Goal: Task Accomplishment & Management: Manage account settings

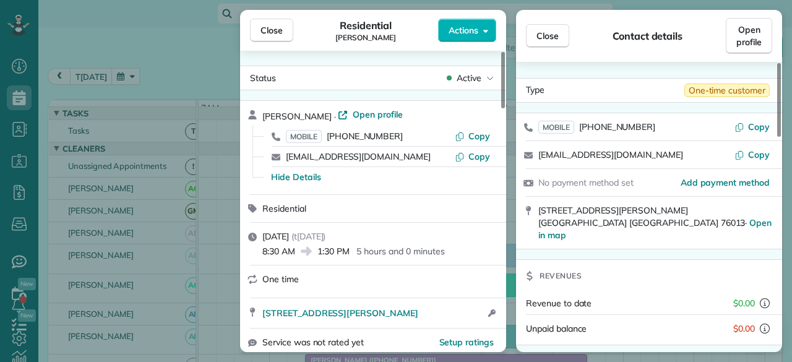
scroll to position [742, 0]
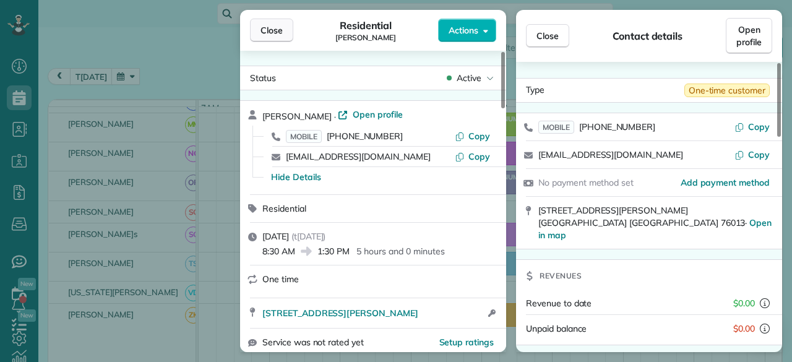
click at [270, 30] on span "Close" at bounding box center [271, 30] width 22 height 12
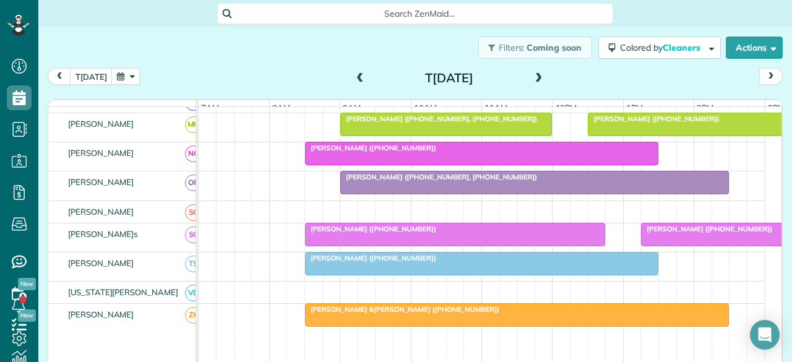
click at [353, 78] on span at bounding box center [360, 78] width 14 height 11
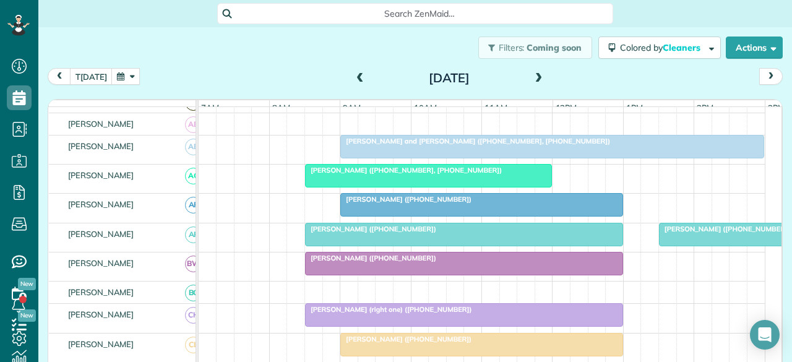
scroll to position [124, 0]
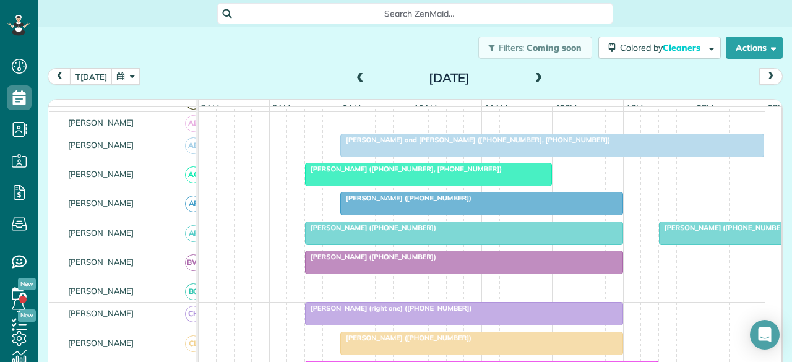
click at [676, 241] on div at bounding box center [764, 233] width 210 height 22
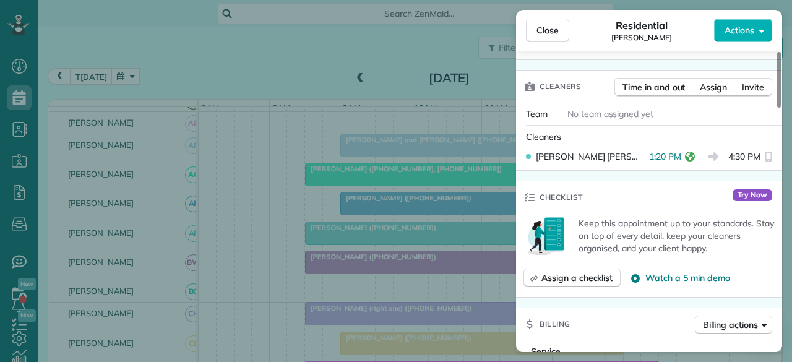
scroll to position [371, 0]
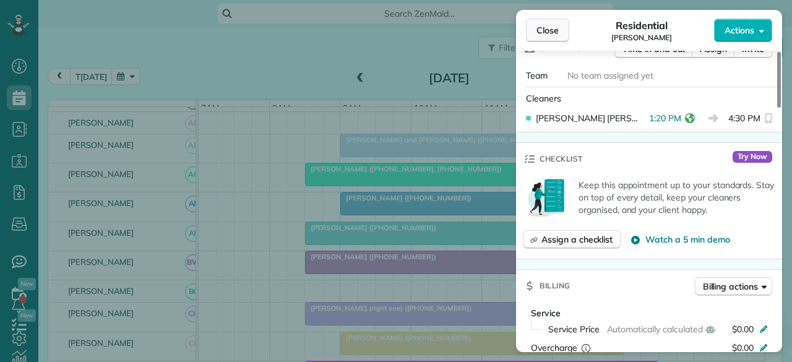
click at [538, 28] on span "Close" at bounding box center [547, 30] width 22 height 12
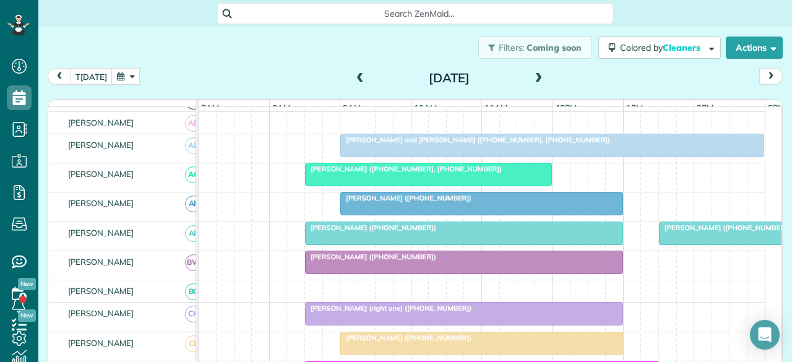
click at [356, 261] on span "Jennifer Nelson (+12145493637)" at bounding box center [370, 256] width 132 height 9
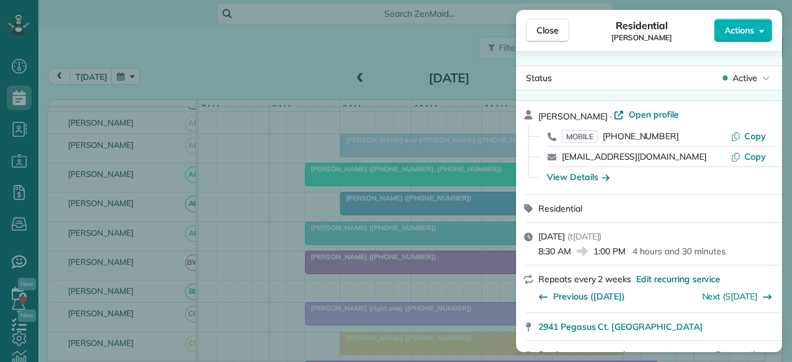
scroll to position [140, 0]
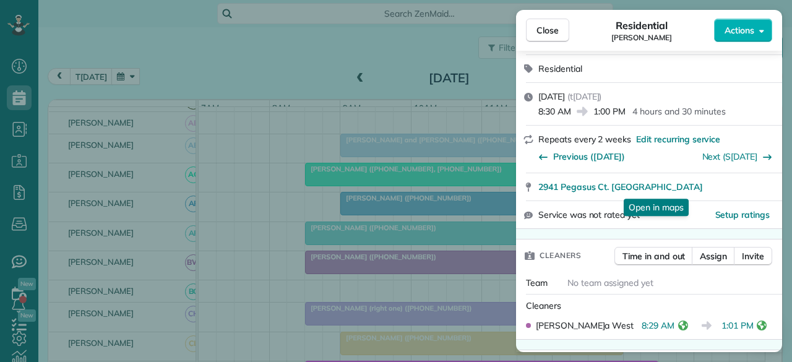
drag, startPoint x: 543, startPoint y: 27, endPoint x: 381, endPoint y: 2, distance: 163.3
click at [543, 27] on span "Close" at bounding box center [547, 30] width 22 height 12
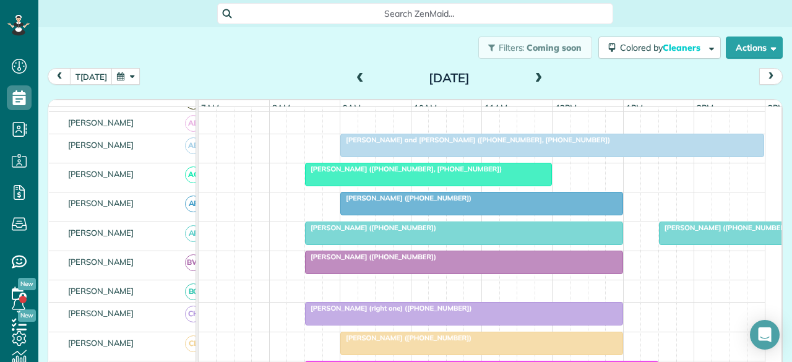
click at [365, 325] on div at bounding box center [464, 314] width 317 height 22
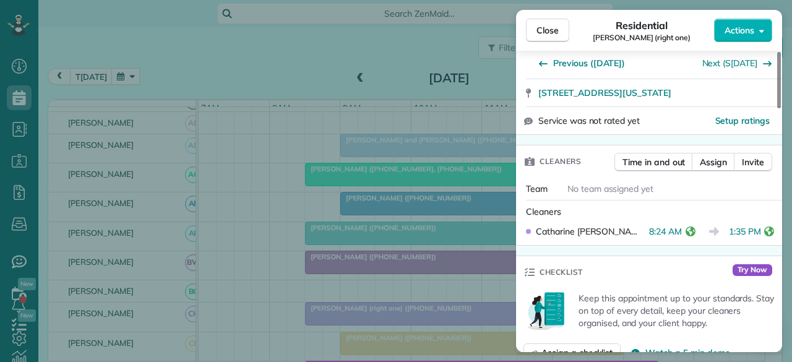
scroll to position [247, 0]
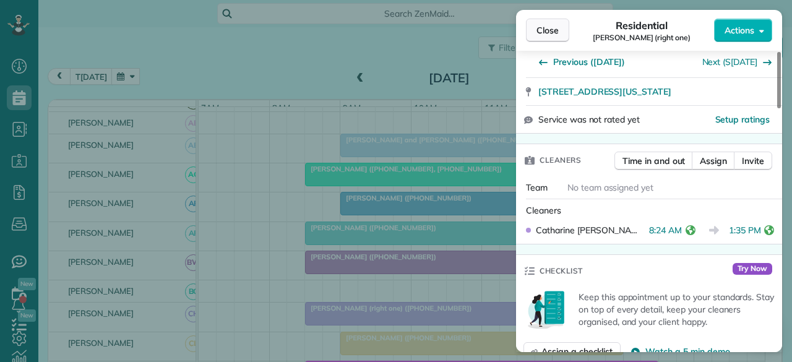
click at [546, 30] on span "Close" at bounding box center [547, 30] width 22 height 12
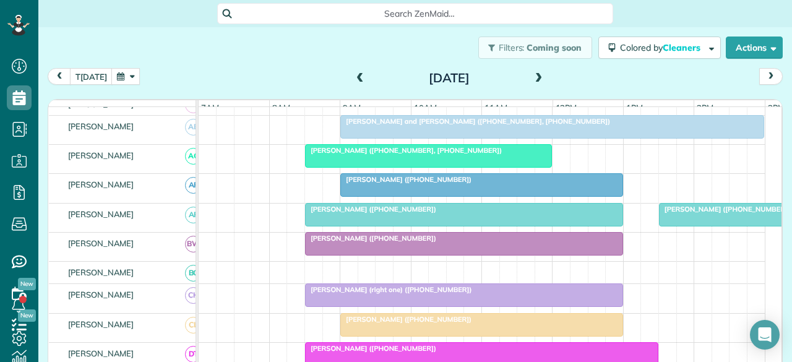
scroll to position [186, 0]
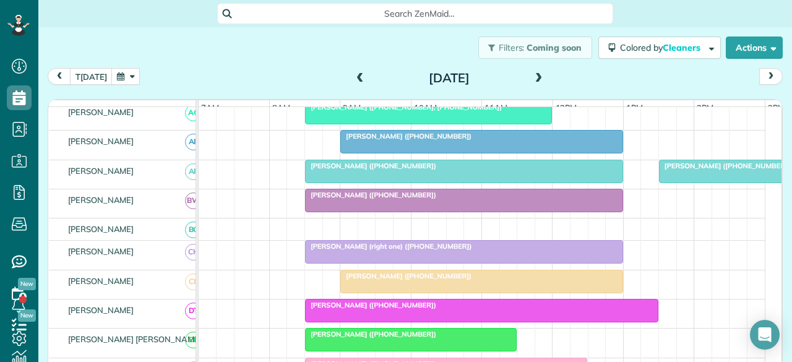
click at [387, 280] on span "Cecelia Gilbreath (+18174513787)" at bounding box center [406, 276] width 132 height 9
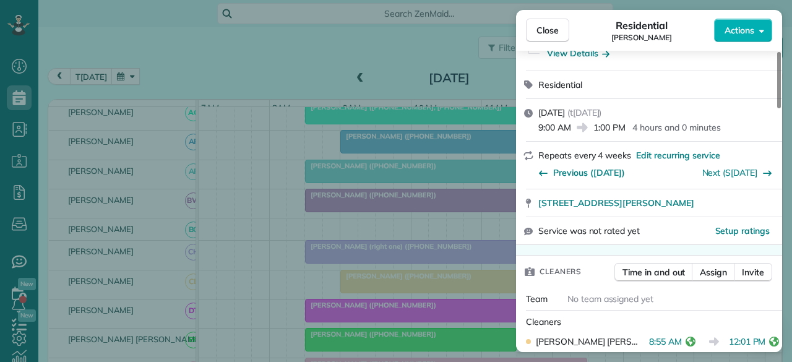
scroll to position [247, 0]
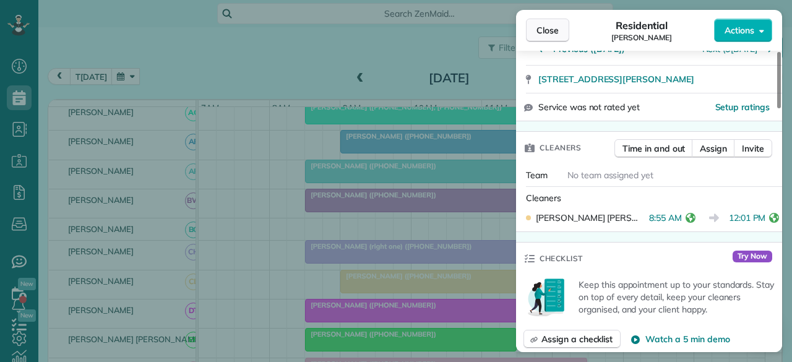
click at [533, 26] on button "Close" at bounding box center [547, 31] width 43 height 24
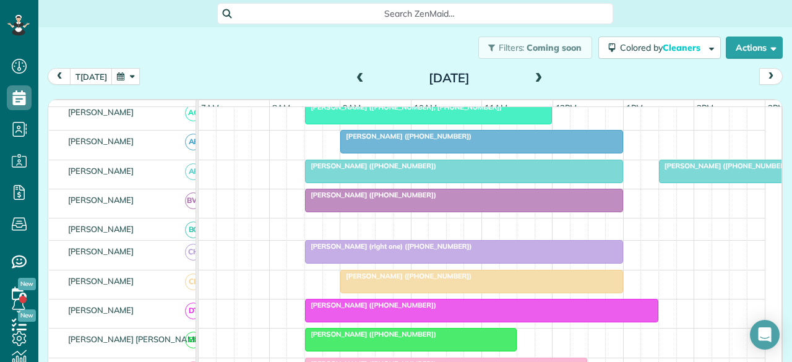
click at [356, 309] on span "Lisa Bell (+18175574205)" at bounding box center [370, 305] width 132 height 9
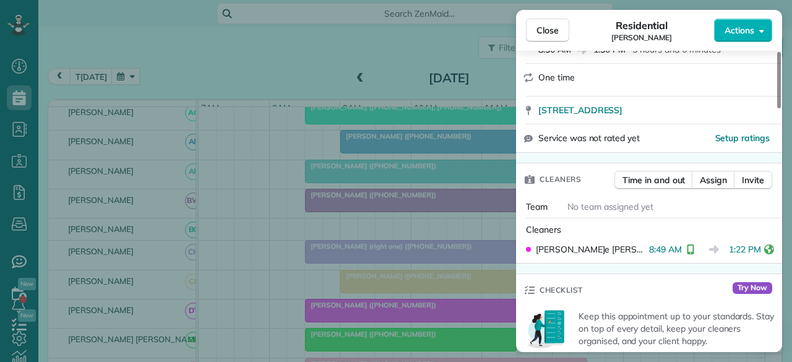
scroll to position [247, 0]
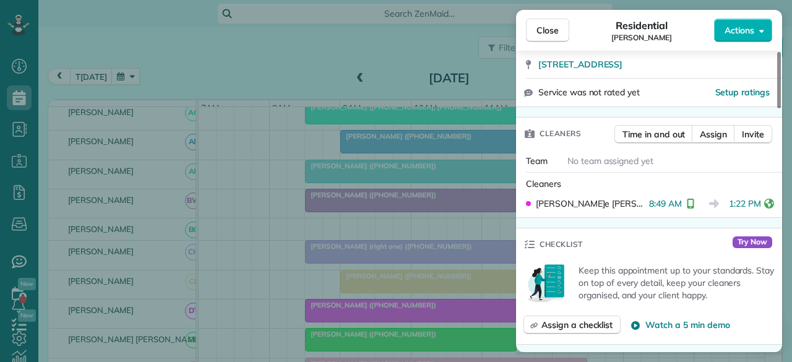
drag, startPoint x: 560, startPoint y: 29, endPoint x: 314, endPoint y: 3, distance: 247.6
click at [560, 28] on button "Close" at bounding box center [547, 31] width 43 height 24
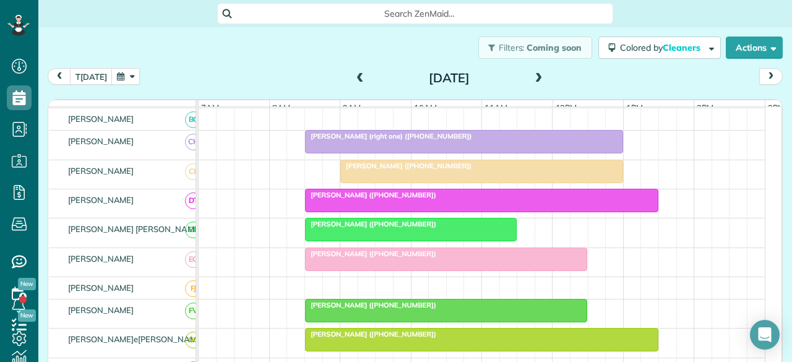
scroll to position [309, 0]
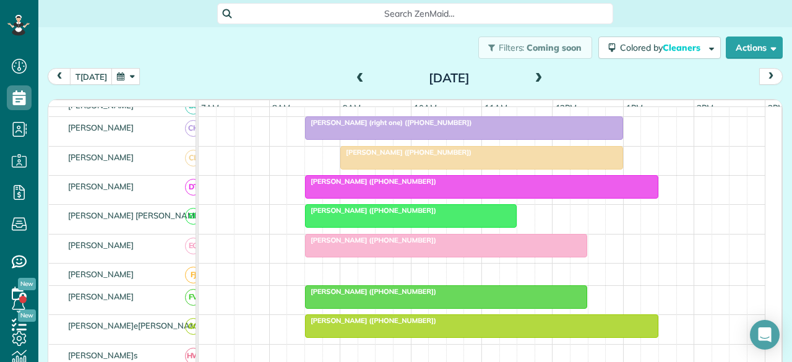
click at [348, 301] on div at bounding box center [446, 297] width 281 height 22
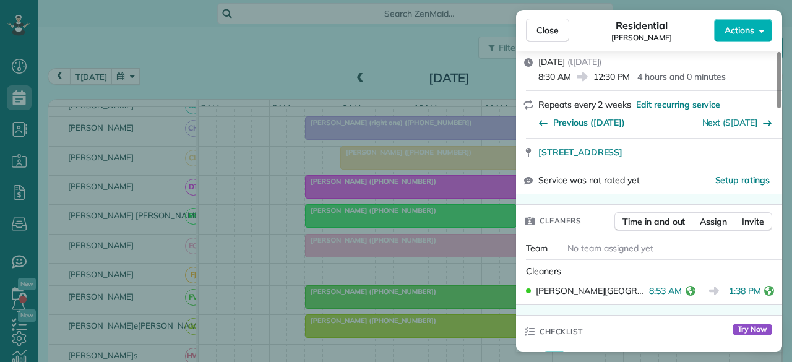
scroll to position [247, 0]
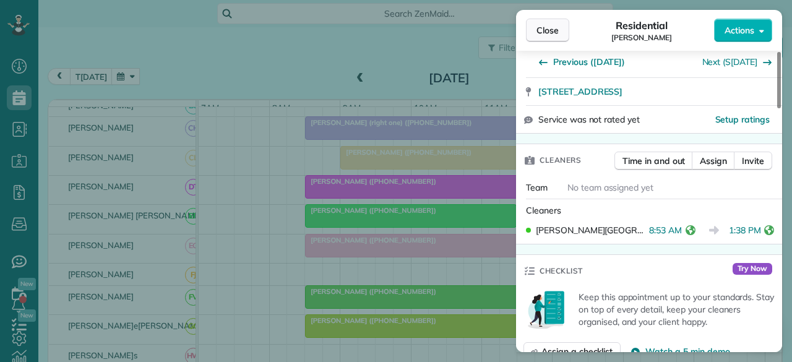
click at [547, 29] on span "Close" at bounding box center [547, 30] width 22 height 12
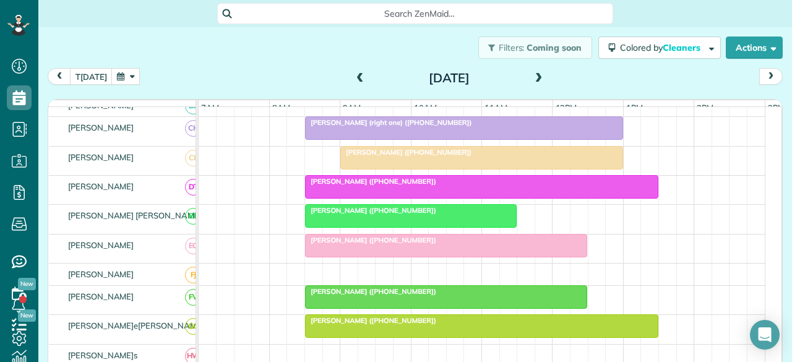
scroll to position [371, 0]
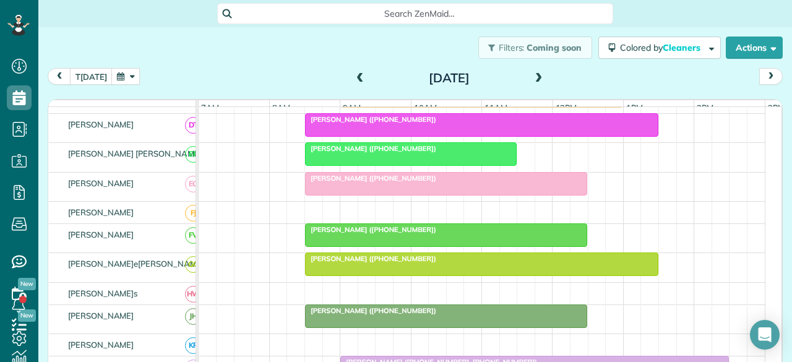
click at [343, 263] on span "Amy Rayford (+14698319837)" at bounding box center [370, 258] width 132 height 9
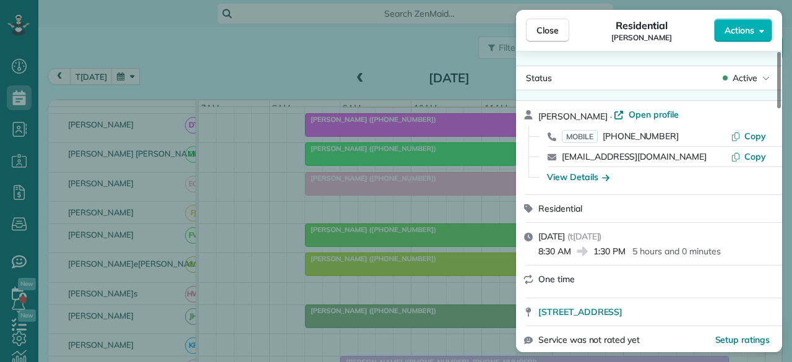
scroll to position [129, 0]
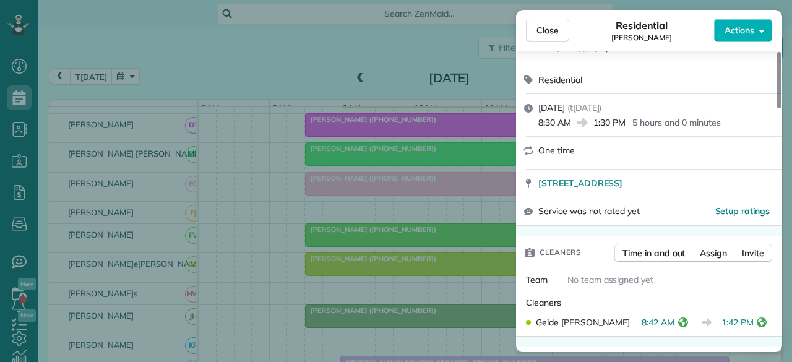
drag, startPoint x: 552, startPoint y: 28, endPoint x: 411, endPoint y: 4, distance: 143.1
click at [552, 27] on span "Close" at bounding box center [547, 30] width 22 height 12
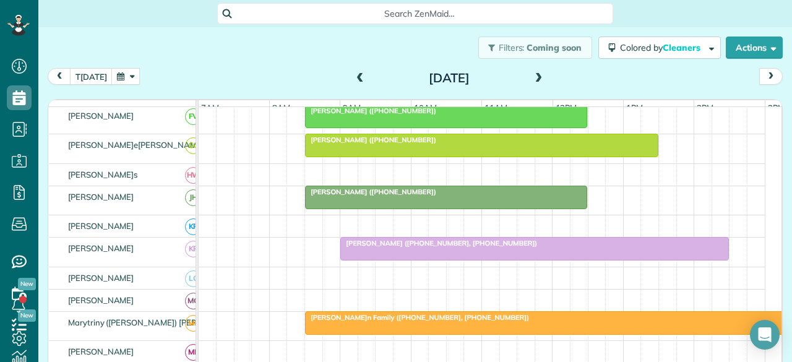
scroll to position [495, 0]
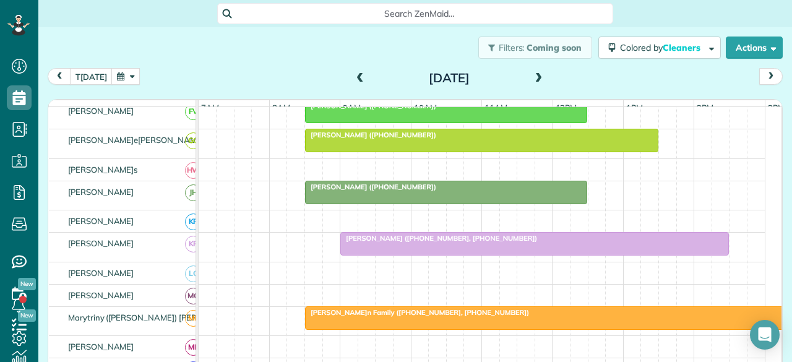
click at [363, 255] on div at bounding box center [534, 244] width 387 height 22
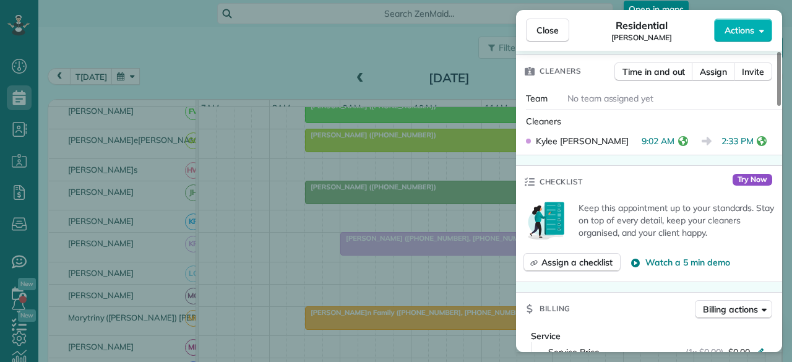
scroll to position [371, 0]
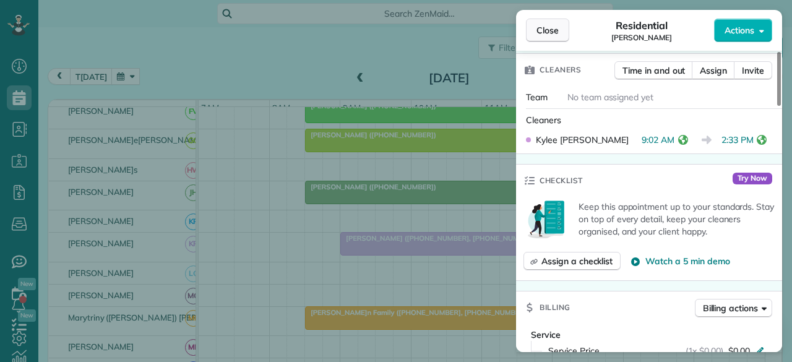
click at [551, 29] on span "Close" at bounding box center [547, 30] width 22 height 12
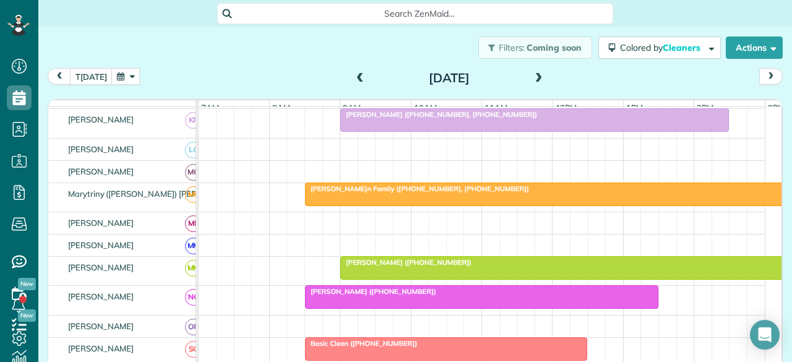
scroll to position [680, 0]
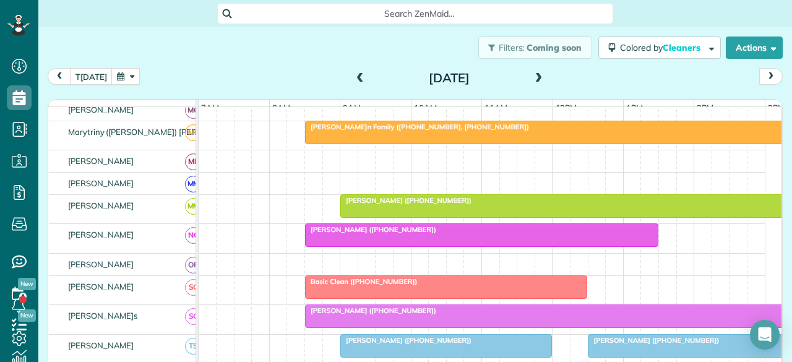
click at [358, 232] on span "Melissa Oswald (+18172280580)" at bounding box center [370, 229] width 132 height 9
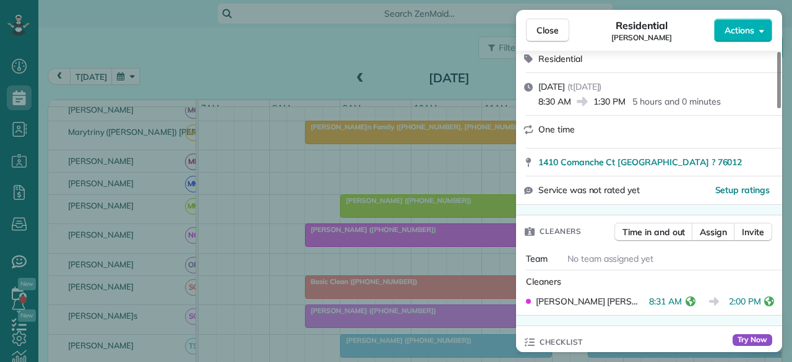
scroll to position [247, 0]
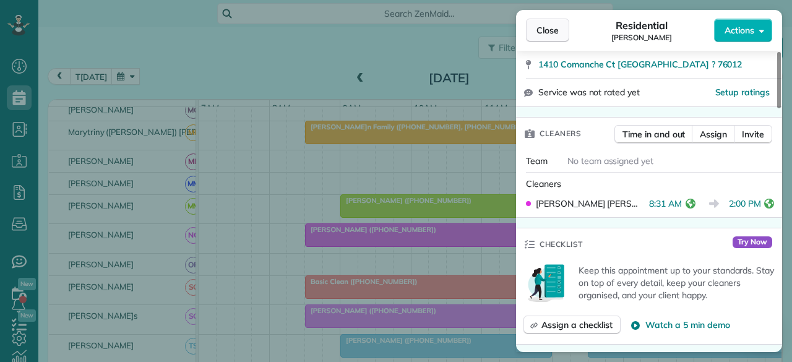
click at [548, 25] on span "Close" at bounding box center [547, 30] width 22 height 12
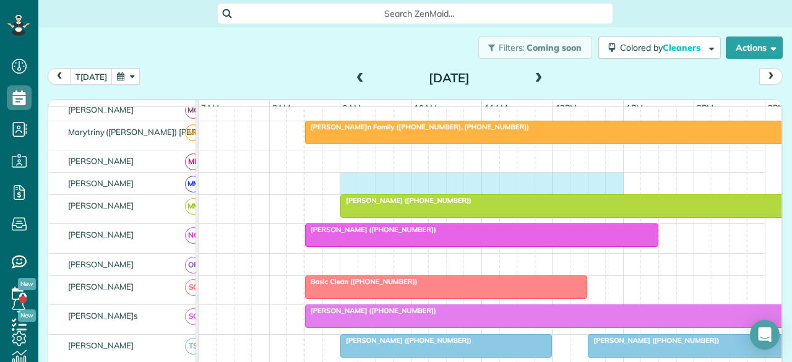
drag, startPoint x: 357, startPoint y: 184, endPoint x: 604, endPoint y: 178, distance: 246.9
click at [609, 178] on div at bounding box center [482, 184] width 567 height 22
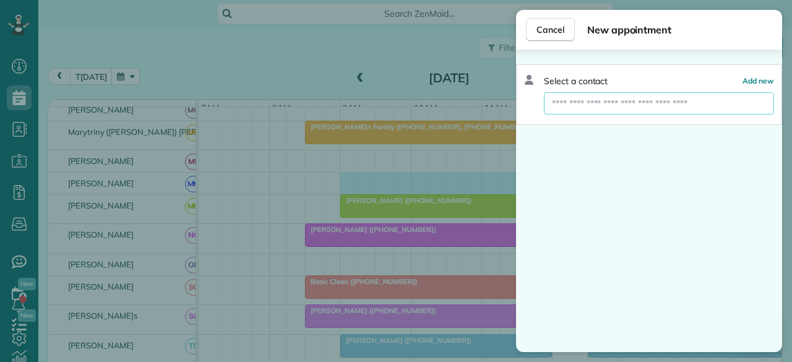
click at [604, 102] on input "text" at bounding box center [659, 103] width 230 height 22
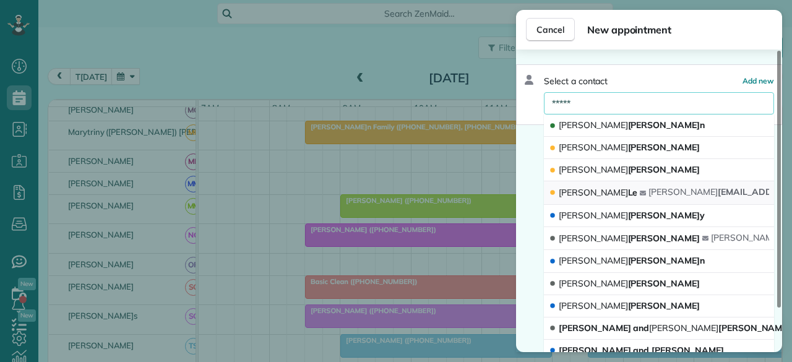
type input "*****"
click at [608, 192] on button "Jenny Le jenny le97@gmail.com" at bounding box center [659, 193] width 230 height 24
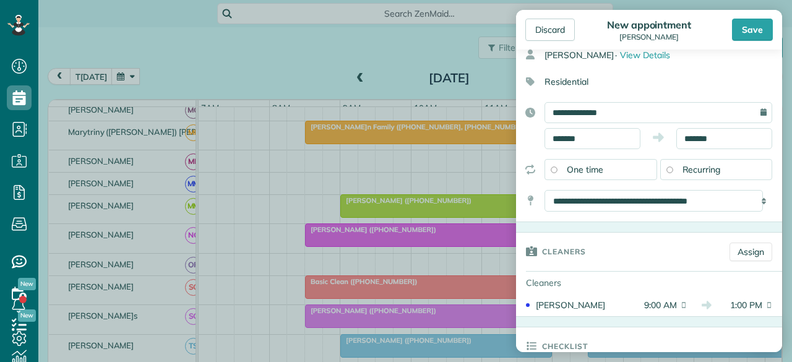
scroll to position [124, 0]
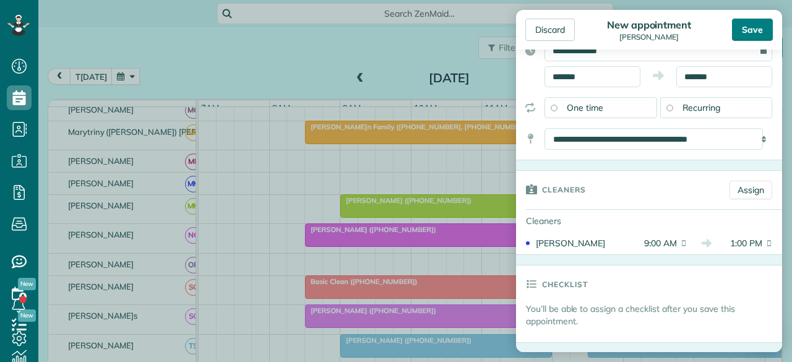
click at [753, 33] on div "Save" at bounding box center [752, 30] width 41 height 22
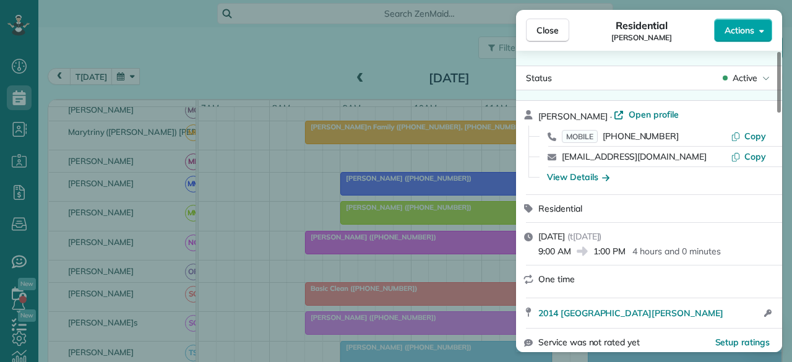
click at [737, 31] on span "Actions" at bounding box center [739, 30] width 30 height 12
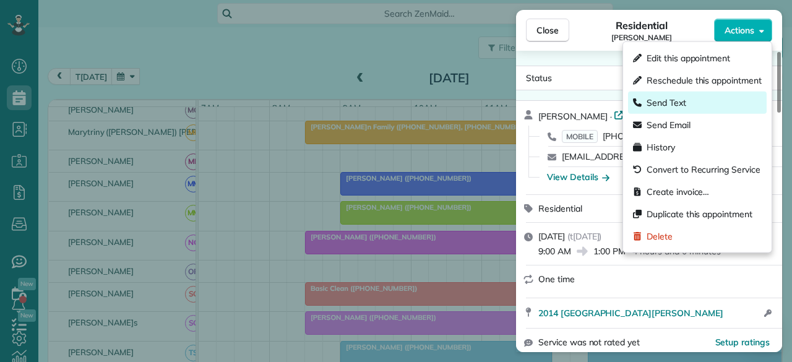
click at [661, 97] on span "Send Text" at bounding box center [666, 103] width 40 height 12
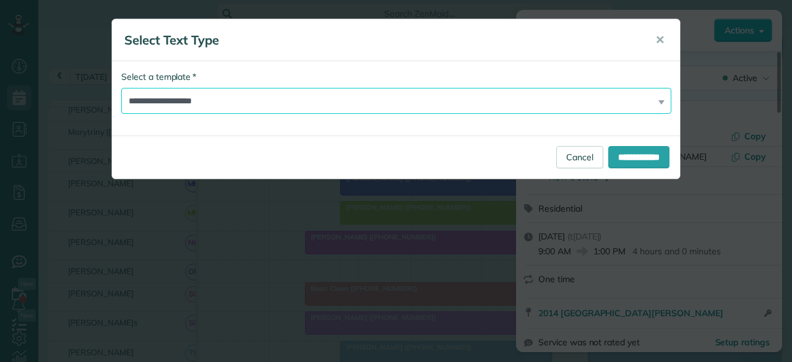
click at [248, 94] on select "**********" at bounding box center [396, 101] width 550 height 26
select select "****"
click at [121, 88] on select "**********" at bounding box center [396, 101] width 550 height 26
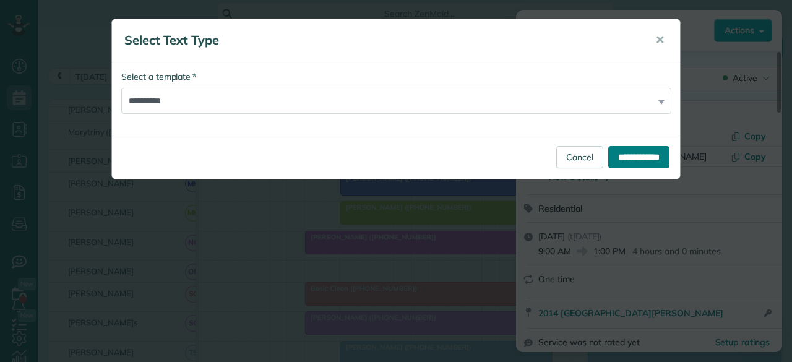
click at [628, 155] on input "**********" at bounding box center [638, 157] width 61 height 22
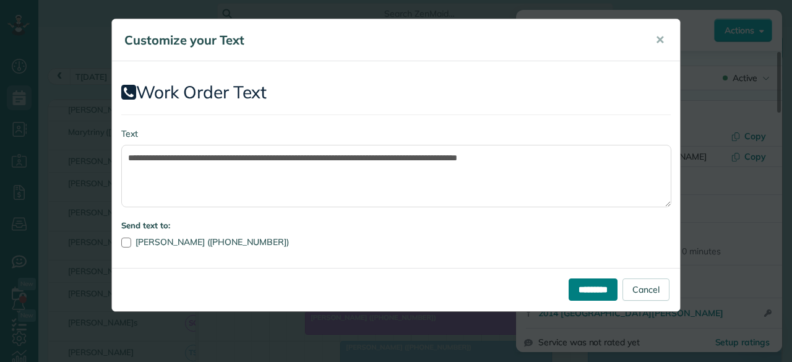
click at [595, 293] on input "*********" at bounding box center [593, 289] width 49 height 22
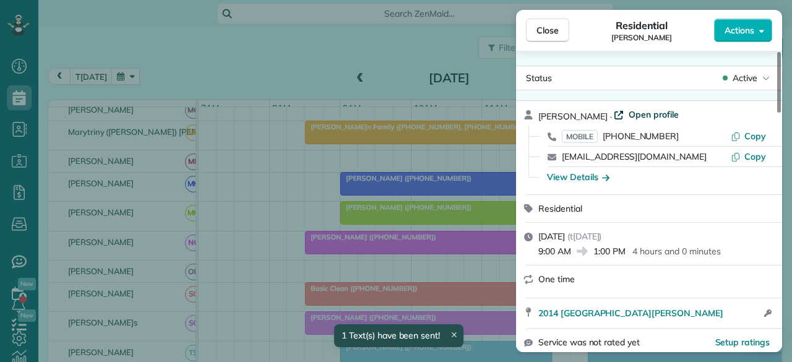
click at [629, 113] on span "Open profile" at bounding box center [654, 114] width 50 height 12
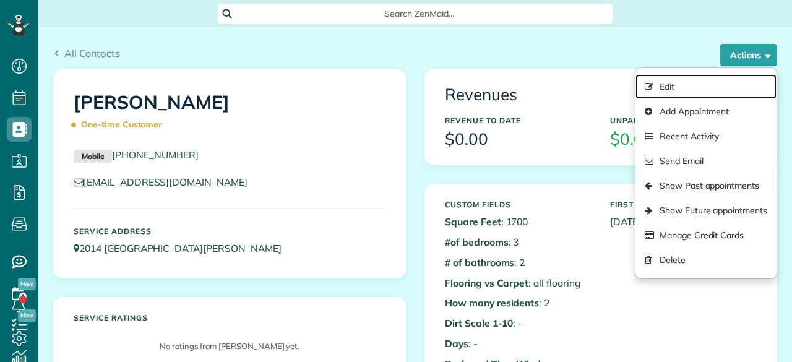
click at [678, 87] on link "Edit" at bounding box center [705, 86] width 141 height 25
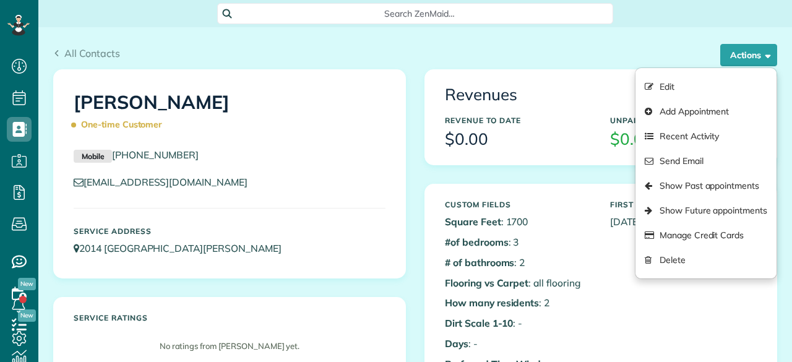
scroll to position [5, 5]
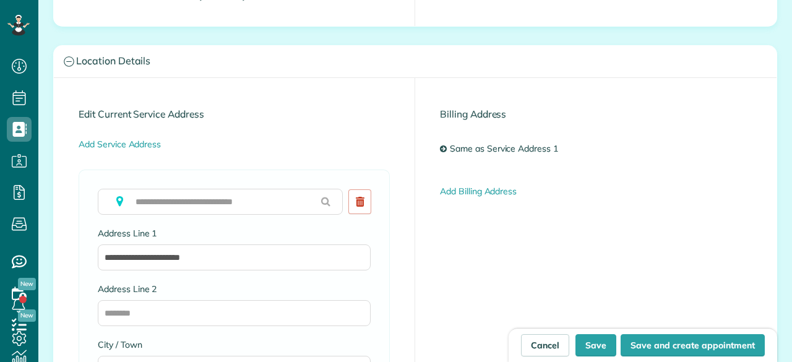
scroll to position [5, 5]
type input "**********"
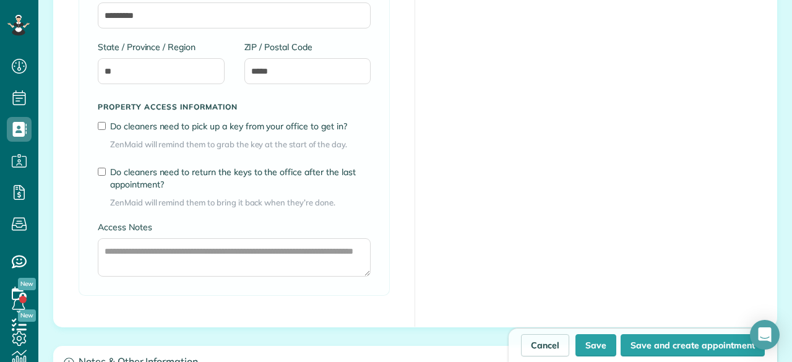
scroll to position [1114, 0]
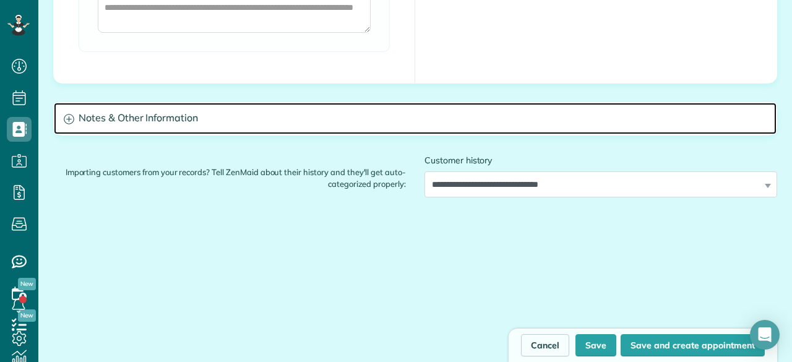
click at [169, 109] on h3 "Notes & Other Information" at bounding box center [415, 119] width 723 height 32
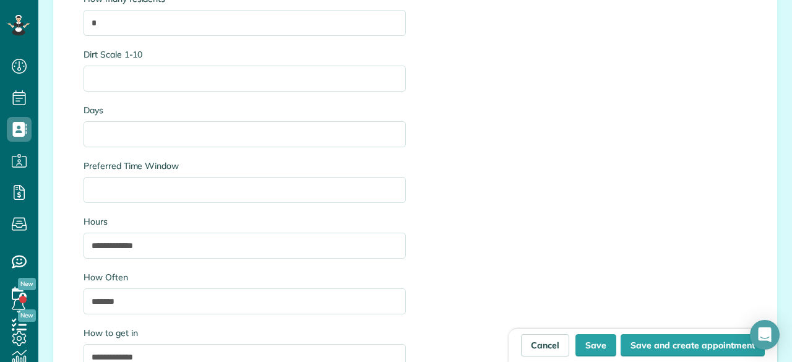
scroll to position [1485, 0]
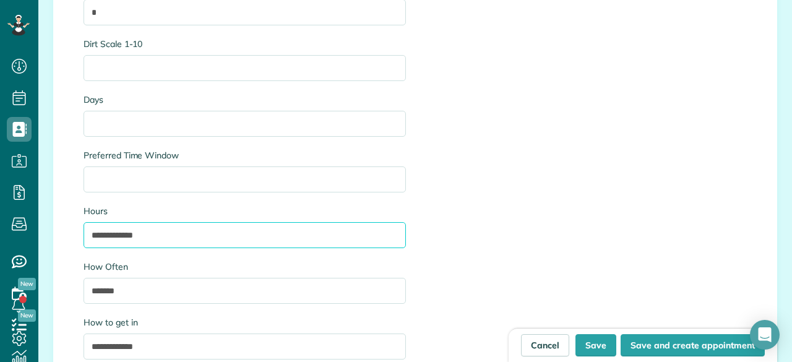
drag, startPoint x: 108, startPoint y: 234, endPoint x: 80, endPoint y: 232, distance: 27.9
click at [84, 232] on input "**********" at bounding box center [245, 235] width 322 height 26
type input "*****"
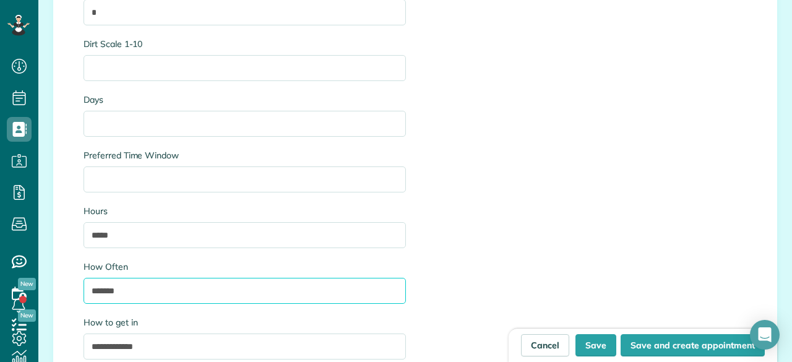
drag, startPoint x: 134, startPoint y: 296, endPoint x: 74, endPoint y: 288, distance: 61.2
click at [74, 288] on div "**********" at bounding box center [244, 182] width 341 height 817
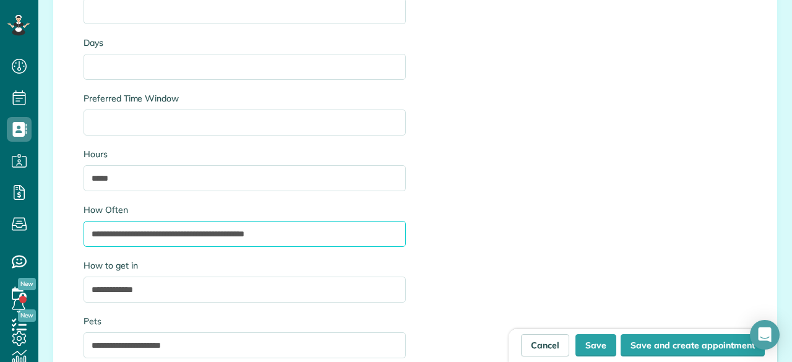
scroll to position [1670, 0]
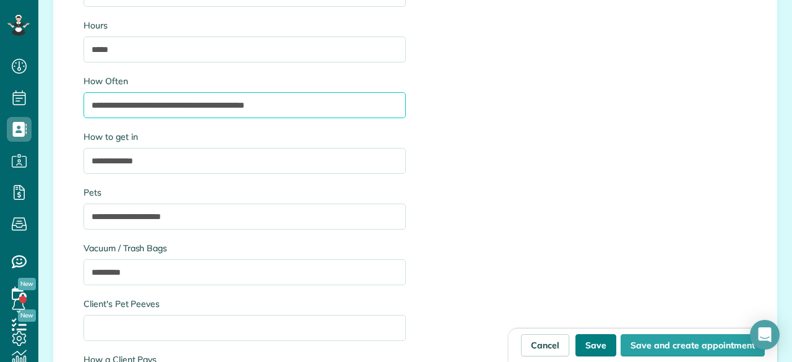
type input "**********"
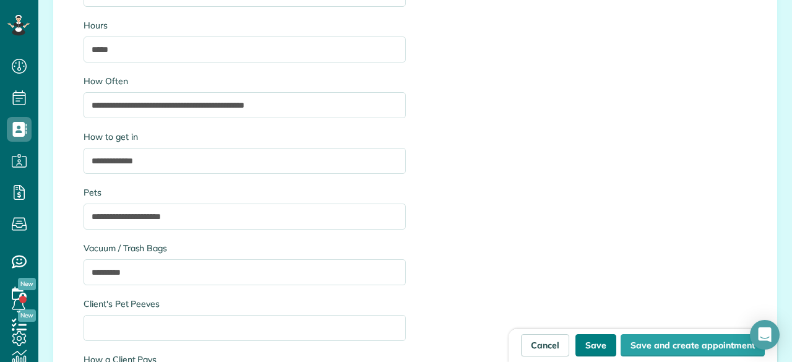
click at [589, 345] on button "Save" at bounding box center [595, 345] width 41 height 22
type input "**********"
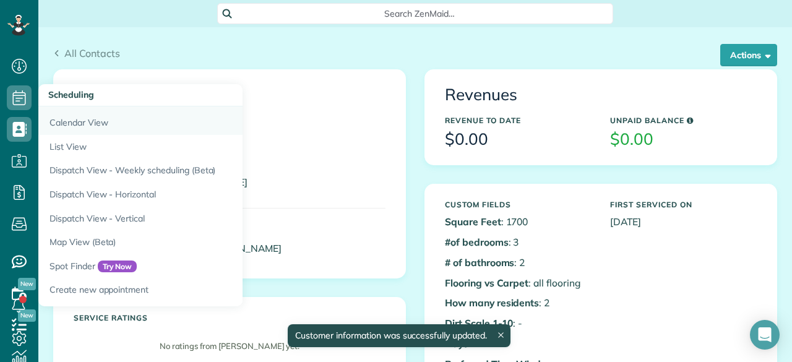
scroll to position [5, 5]
